Goal: Transaction & Acquisition: Download file/media

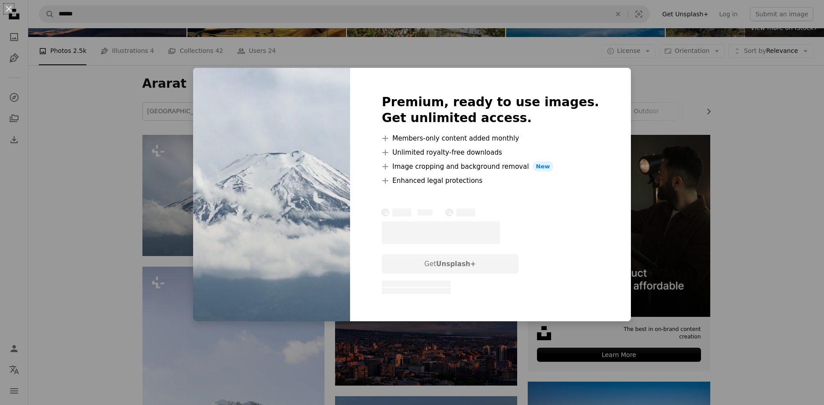
scroll to position [97, 0]
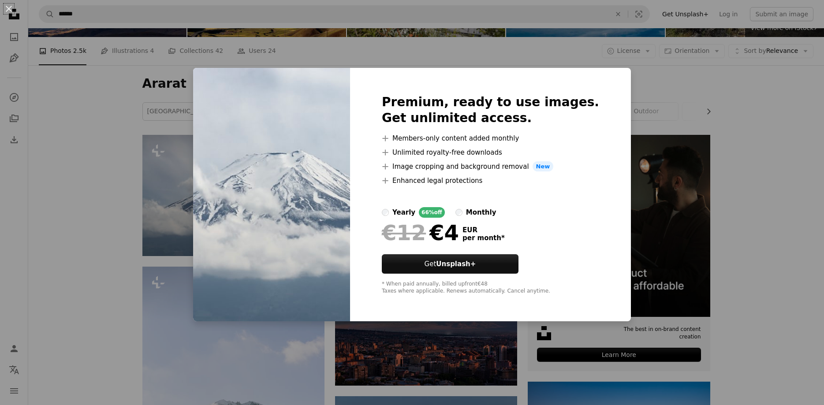
click at [110, 143] on div "An X shape Premium, ready to use images. Get unlimited access. A plus sign Memb…" at bounding box center [412, 202] width 824 height 405
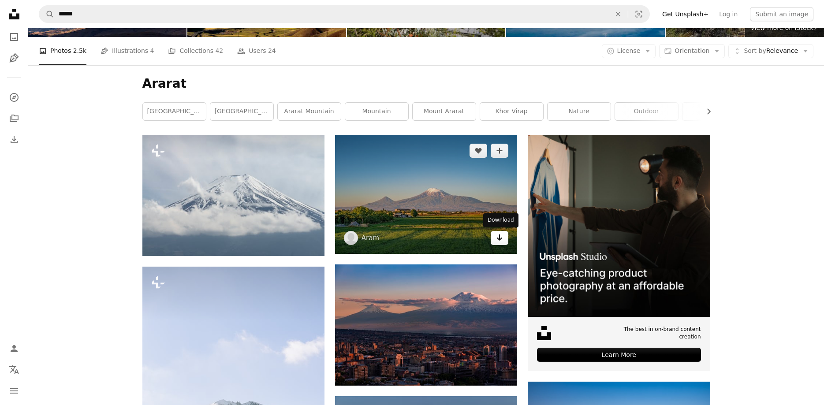
click at [506, 239] on link "Arrow pointing down" at bounding box center [500, 238] width 18 height 14
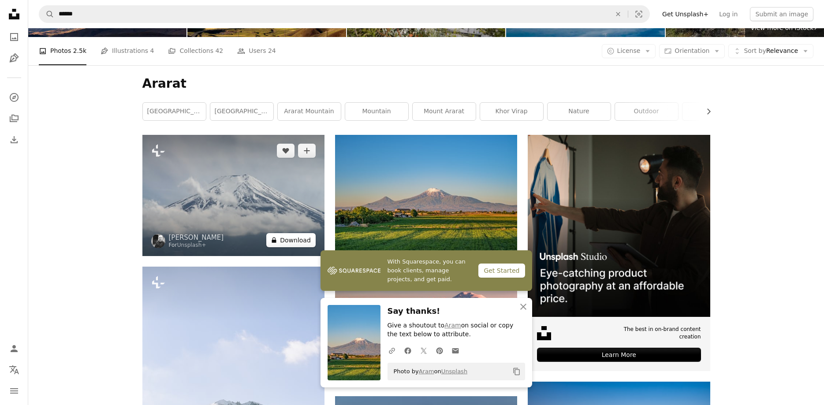
click at [291, 241] on button "A lock Download" at bounding box center [290, 240] width 49 height 14
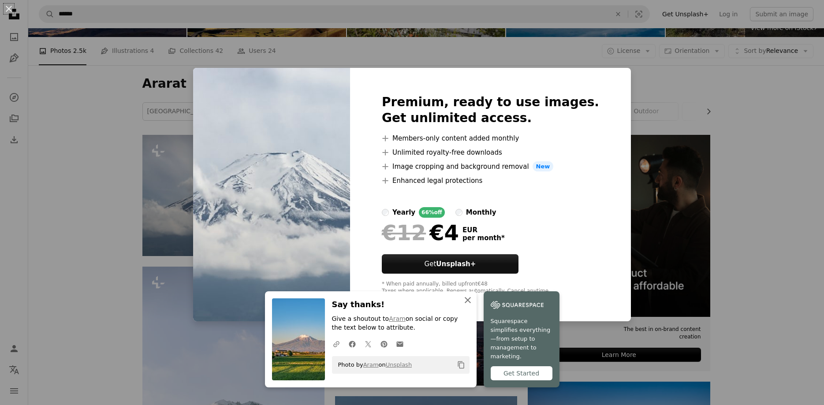
click at [469, 303] on icon "button" at bounding box center [468, 300] width 6 height 6
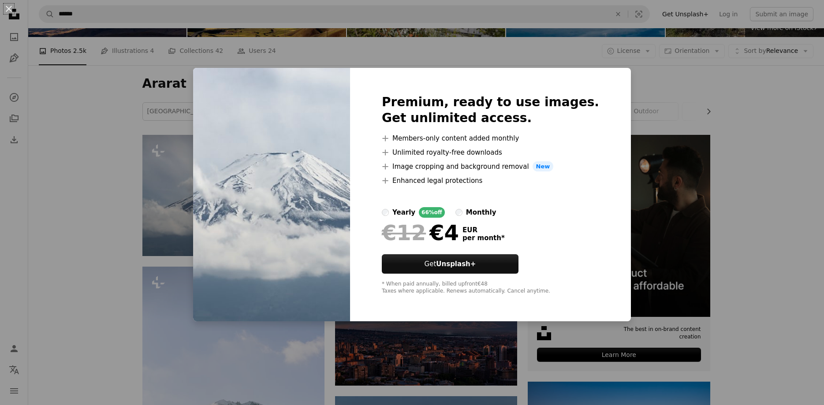
click at [104, 132] on div "An X shape Premium, ready to use images. Get unlimited access. A plus sign Memb…" at bounding box center [412, 202] width 824 height 405
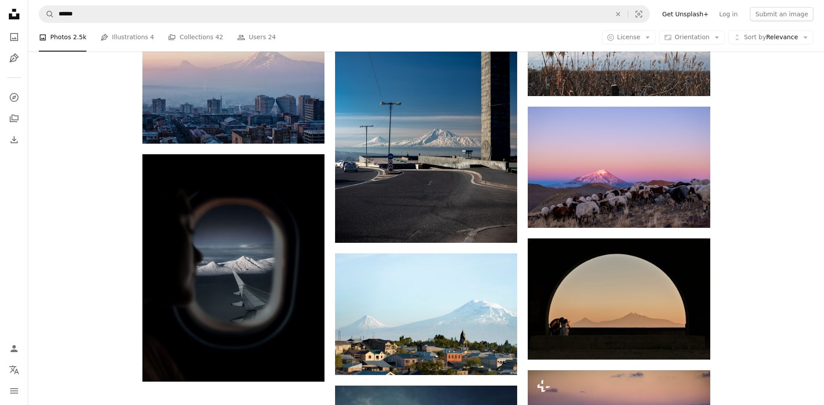
scroll to position [816, 0]
